Goal: Ask a question

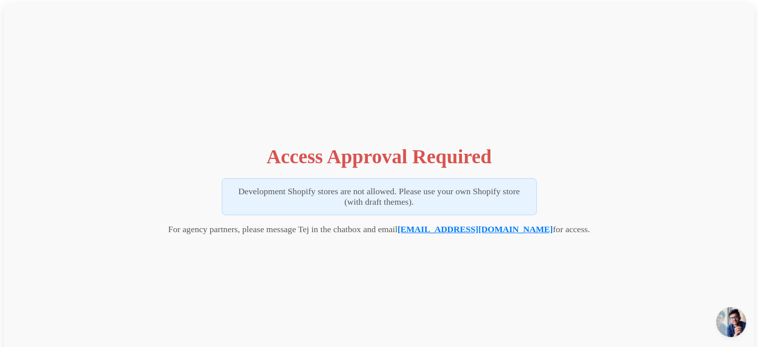
click at [502, 230] on link "[EMAIL_ADDRESS][DOMAIN_NAME]" at bounding box center [476, 229] width 156 height 10
click at [489, 230] on link "[EMAIL_ADDRESS][DOMAIN_NAME]" at bounding box center [476, 229] width 156 height 10
click at [489, 228] on link "[EMAIL_ADDRESS][DOMAIN_NAME]" at bounding box center [476, 229] width 156 height 10
click at [389, 198] on p "Development Shopify stores are not allowed. Please use your own Shopify store (…" at bounding box center [379, 196] width 315 height 37
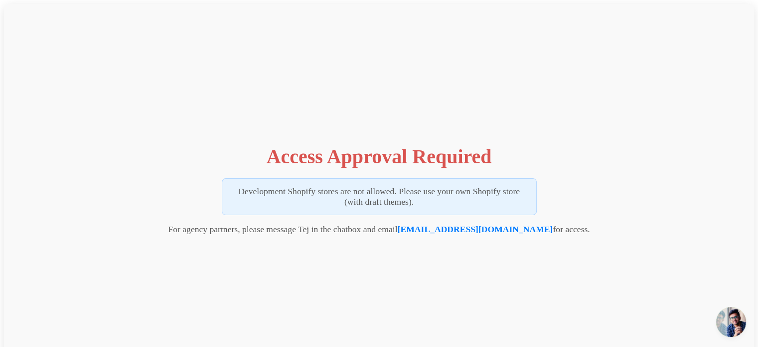
click at [415, 143] on div "Access Approval Required Development Shopify stores are not allowed. Please use…" at bounding box center [379, 187] width 750 height 366
click at [738, 313] on span "Open chat" at bounding box center [732, 322] width 30 height 30
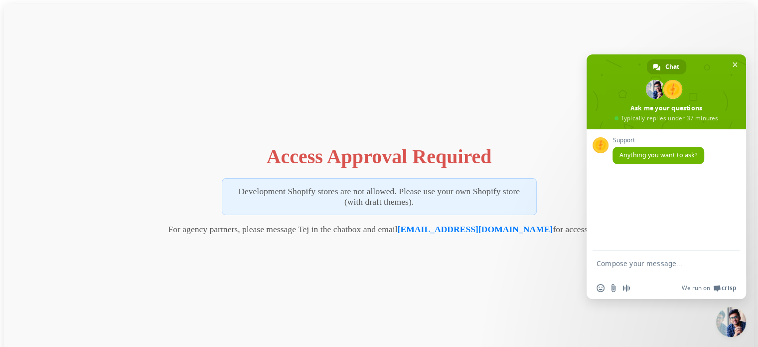
click at [637, 265] on textarea "Compose your message..." at bounding box center [656, 268] width 118 height 18
type textarea "c"
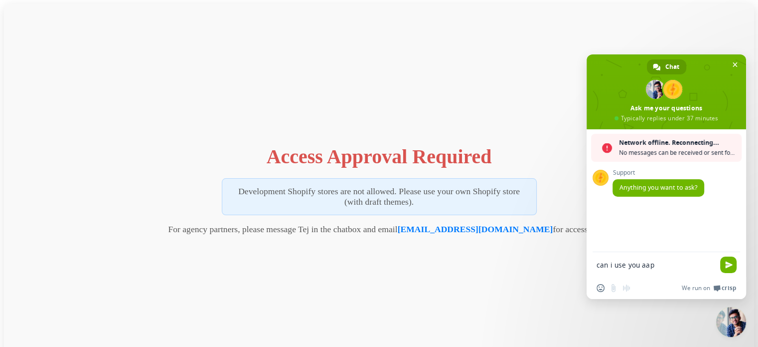
type textarea "can i use you aap"
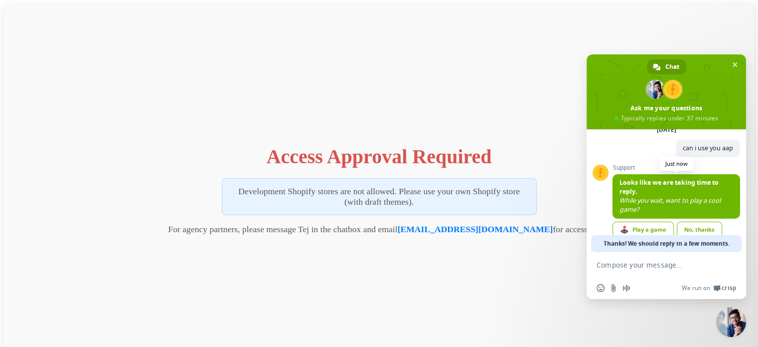
scroll to position [68, 0]
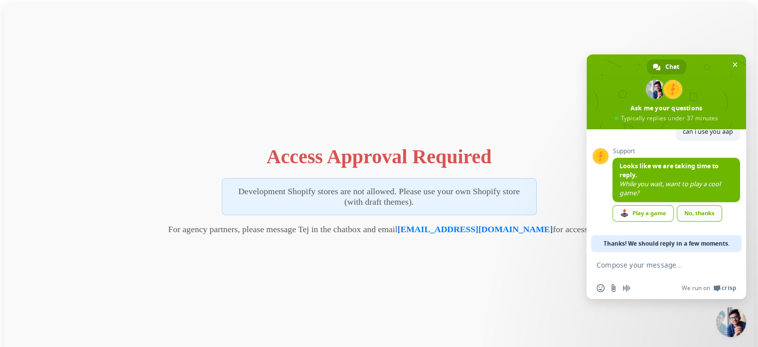
click at [695, 216] on div "No, thanks" at bounding box center [699, 213] width 45 height 16
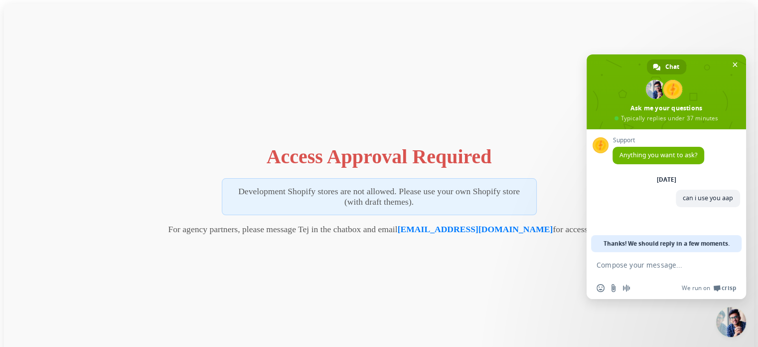
scroll to position [0, 0]
click at [365, 229] on p "For agency partners, please message Tej in the chatbox and email tej@vizupcomme…" at bounding box center [379, 229] width 422 height 10
drag, startPoint x: 247, startPoint y: 232, endPoint x: 354, endPoint y: 247, distance: 108.2
click at [354, 247] on div "Access Approval Required Development Shopify stores are not allowed. Please use…" at bounding box center [379, 187] width 750 height 366
click at [332, 223] on div "Access Approval Required Development Shopify stores are not allowed. Please use…" at bounding box center [379, 187] width 750 height 366
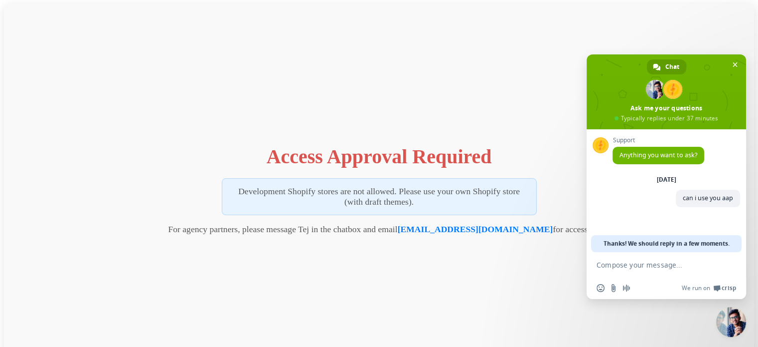
click at [349, 183] on p "Development Shopify stores are not allowed. Please use your own Shopify store (…" at bounding box center [379, 196] width 315 height 37
click at [345, 161] on h1 "Access Approval Required" at bounding box center [379, 156] width 225 height 23
click at [388, 195] on p "Development Shopify stores are not allowed. Please use your own Shopify store (…" at bounding box center [379, 196] width 315 height 37
click at [536, 226] on p "For agency partners, please message Tej in the chatbox and email [EMAIL_ADDRESS…" at bounding box center [379, 229] width 422 height 10
click at [516, 227] on link "[EMAIL_ADDRESS][DOMAIN_NAME]" at bounding box center [476, 229] width 156 height 10
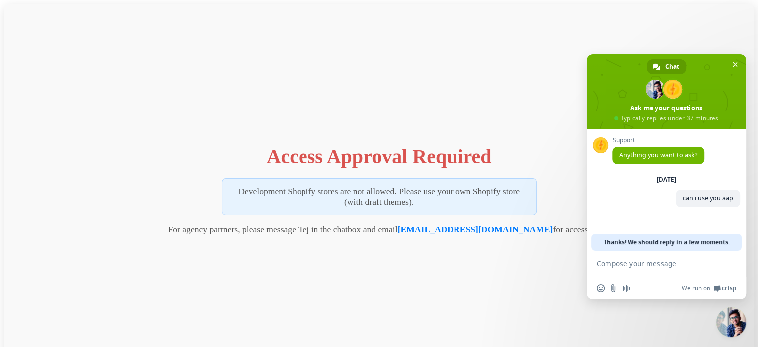
click at [633, 269] on textarea "Compose your message..." at bounding box center [656, 268] width 118 height 18
type textarea "hji\"
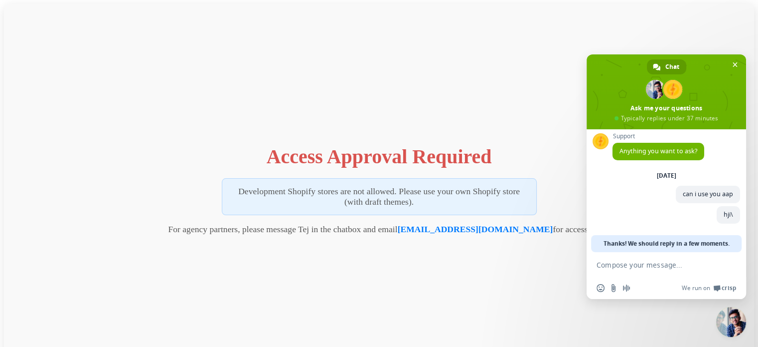
scroll to position [4, 0]
click at [735, 62] on span "Close chat" at bounding box center [735, 64] width 5 height 5
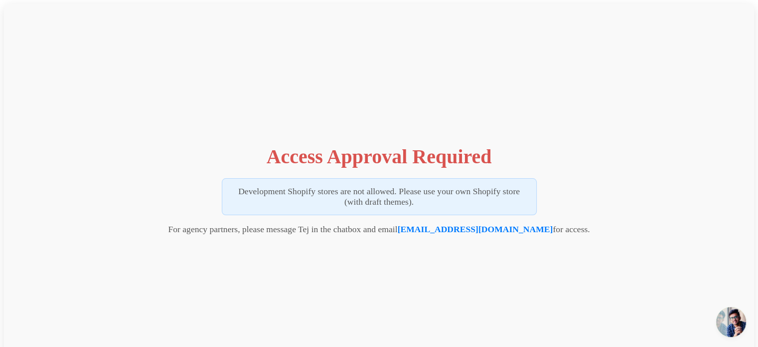
click at [513, 99] on div "Access Approval Required Development Shopify stores are not allowed. Please use…" at bounding box center [379, 187] width 750 height 366
